Goal: Use online tool/utility: Utilize a website feature to perform a specific function

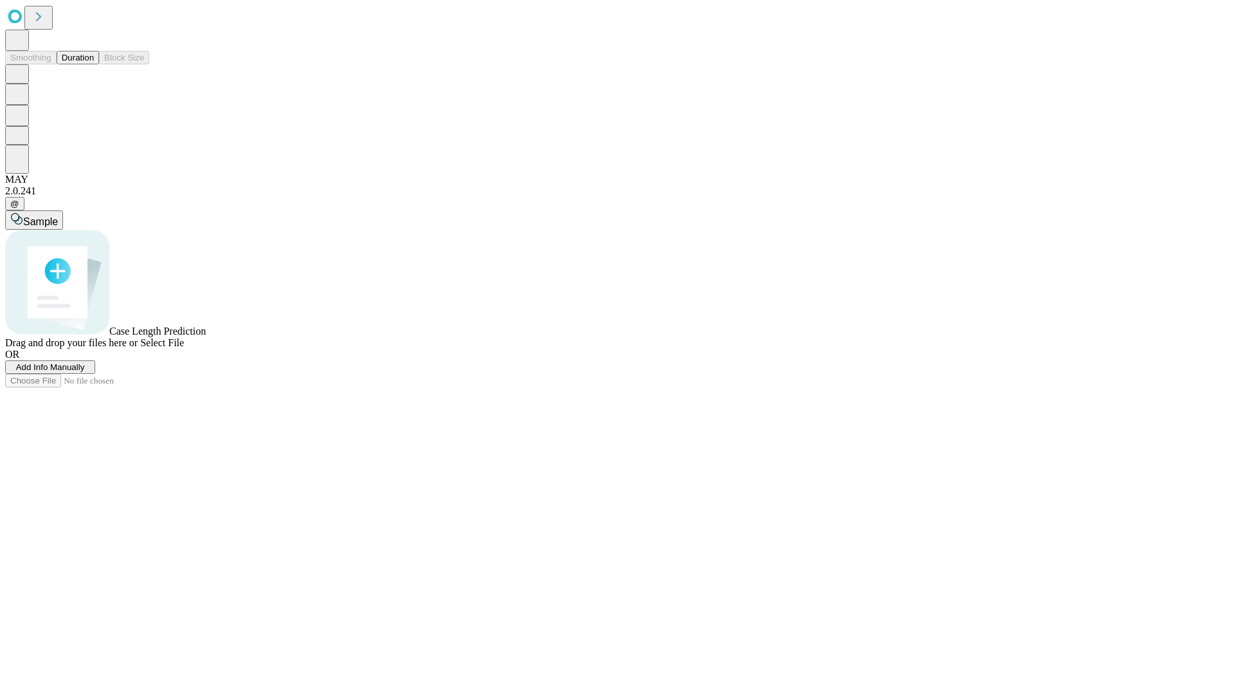
click at [184, 348] on span "Select File" at bounding box center [162, 342] width 44 height 11
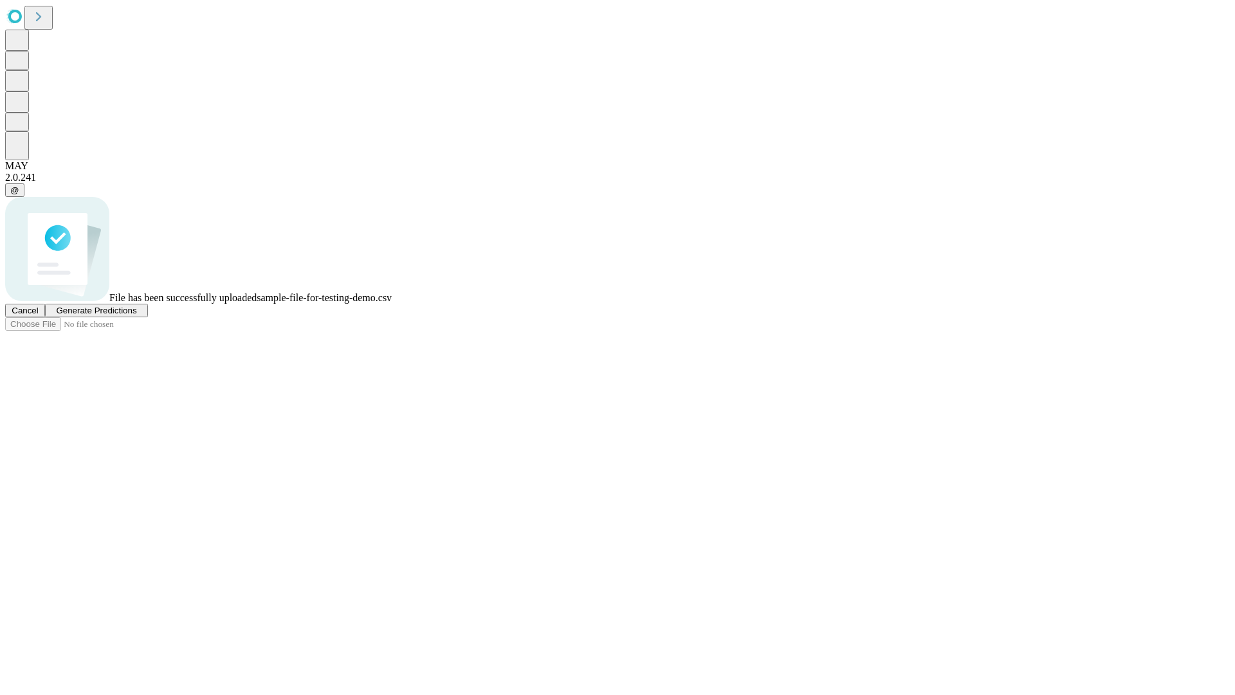
click at [136, 315] on span "Generate Predictions" at bounding box center [96, 310] width 80 height 10
